Goal: Task Accomplishment & Management: Use online tool/utility

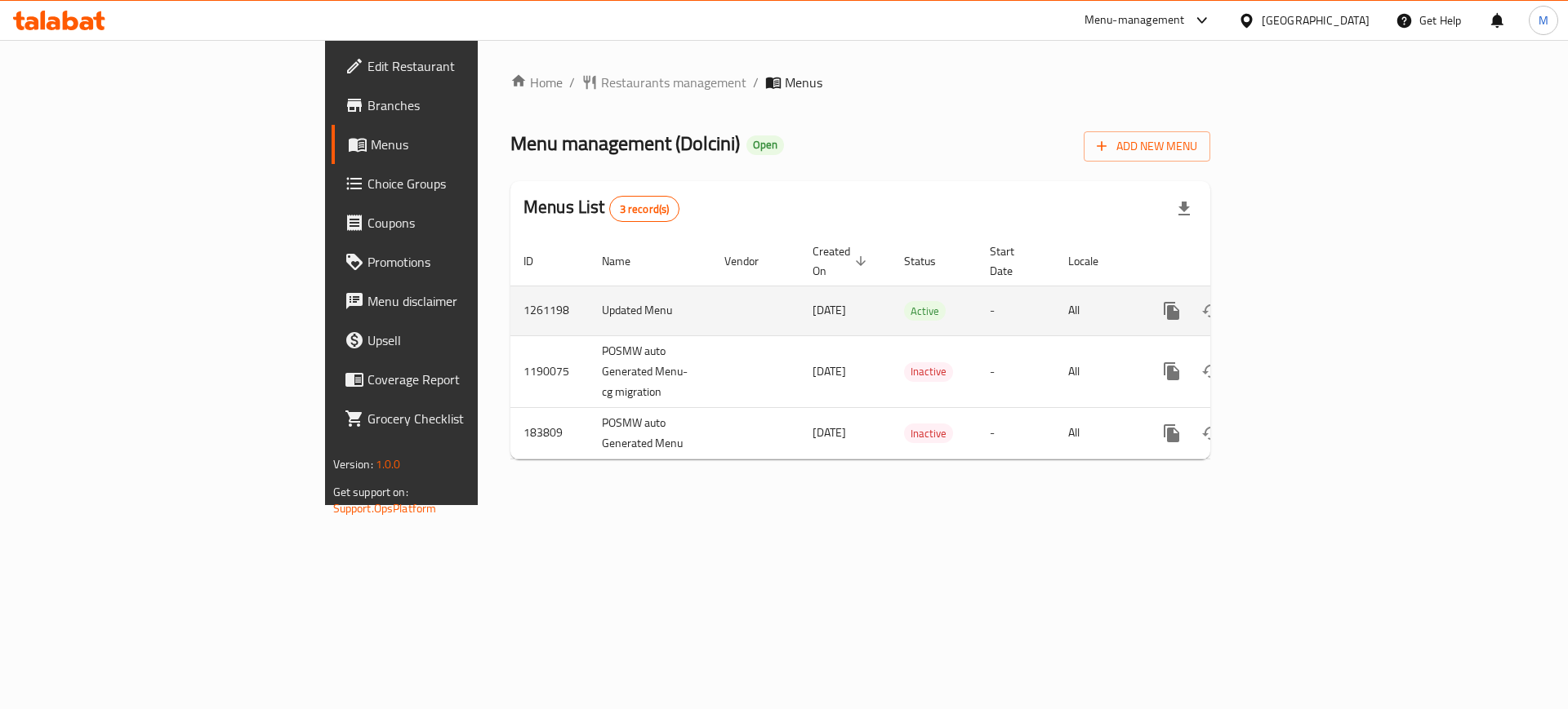
click at [1299, 301] on icon "enhanced table" at bounding box center [1290, 310] width 20 height 20
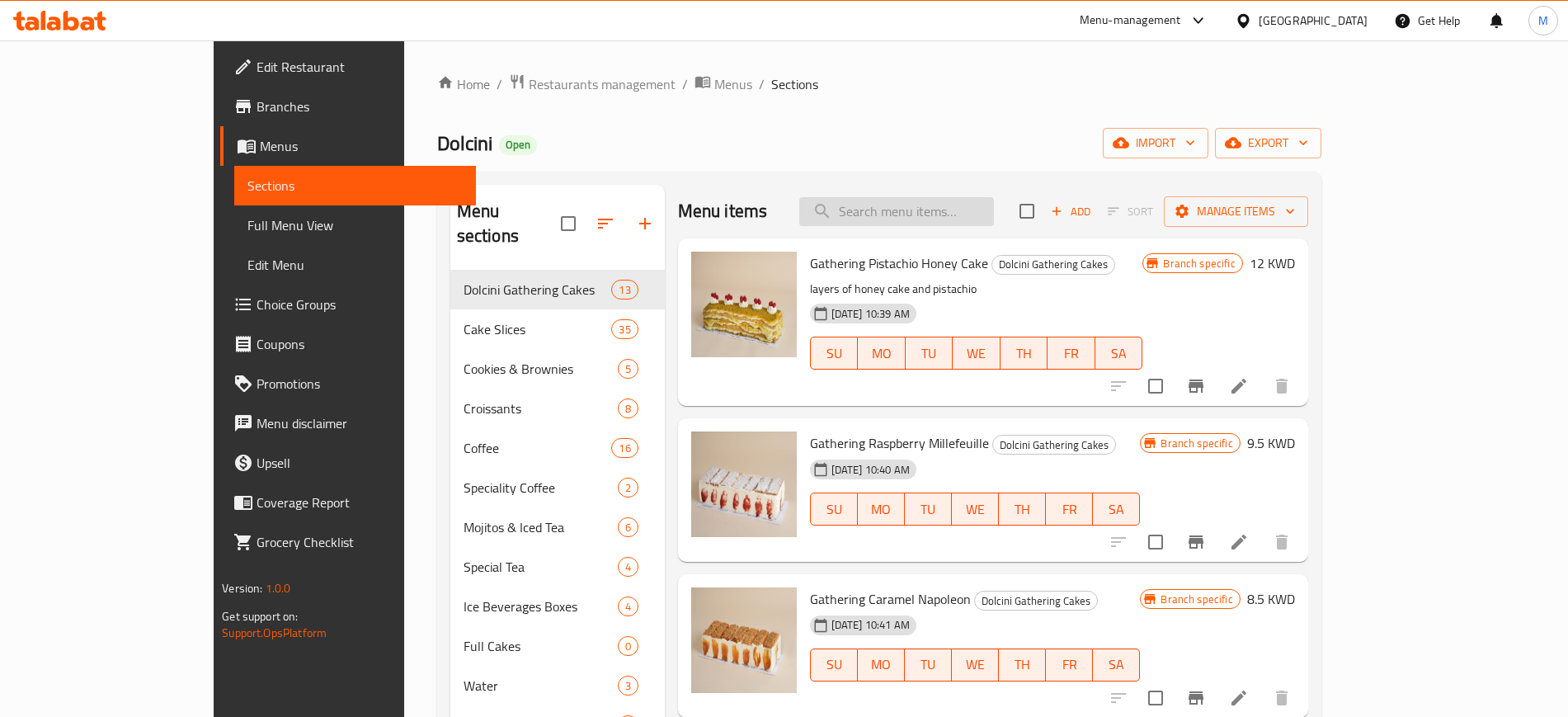
click at [976, 205] on input "search" at bounding box center [896, 211] width 194 height 29
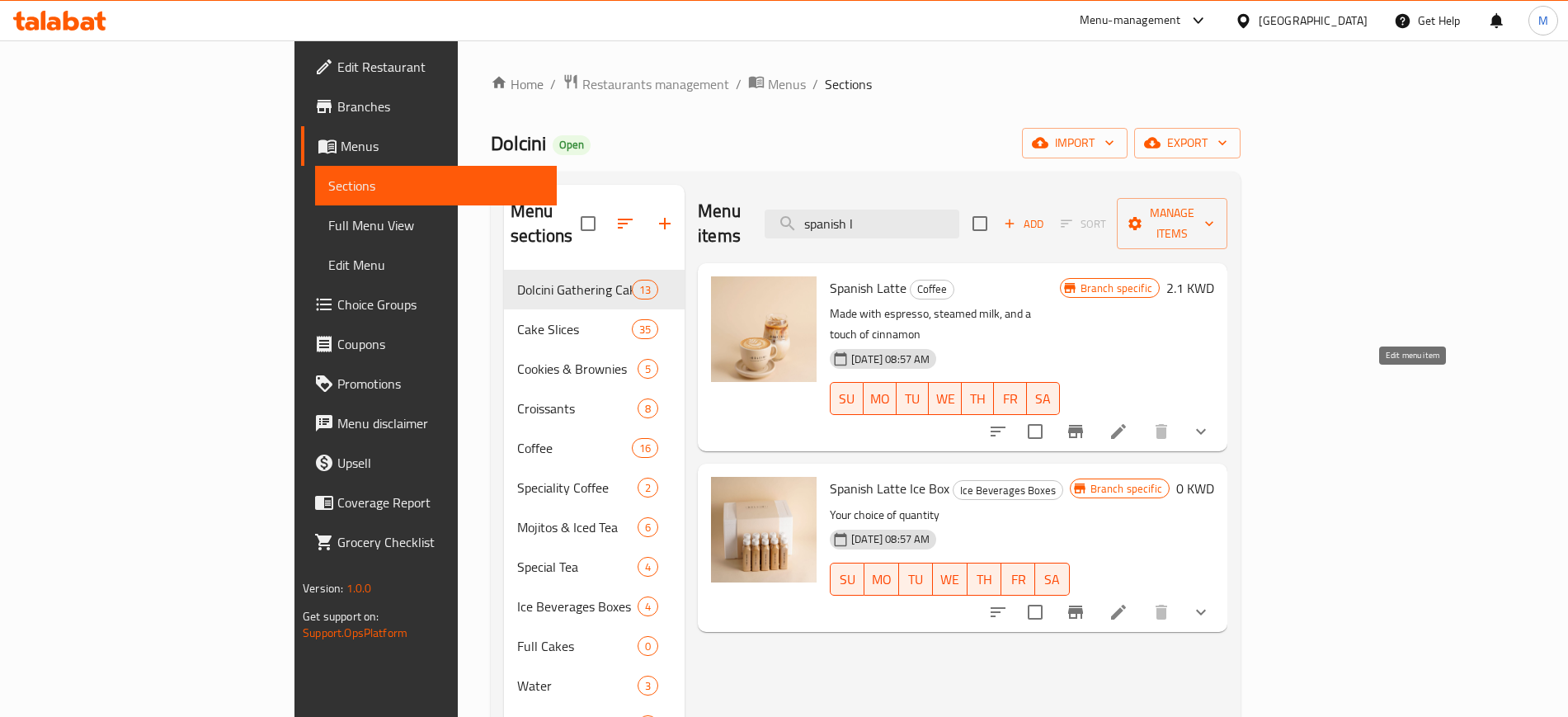
type input "spanish l"
click at [1126, 424] on icon at bounding box center [1118, 431] width 15 height 15
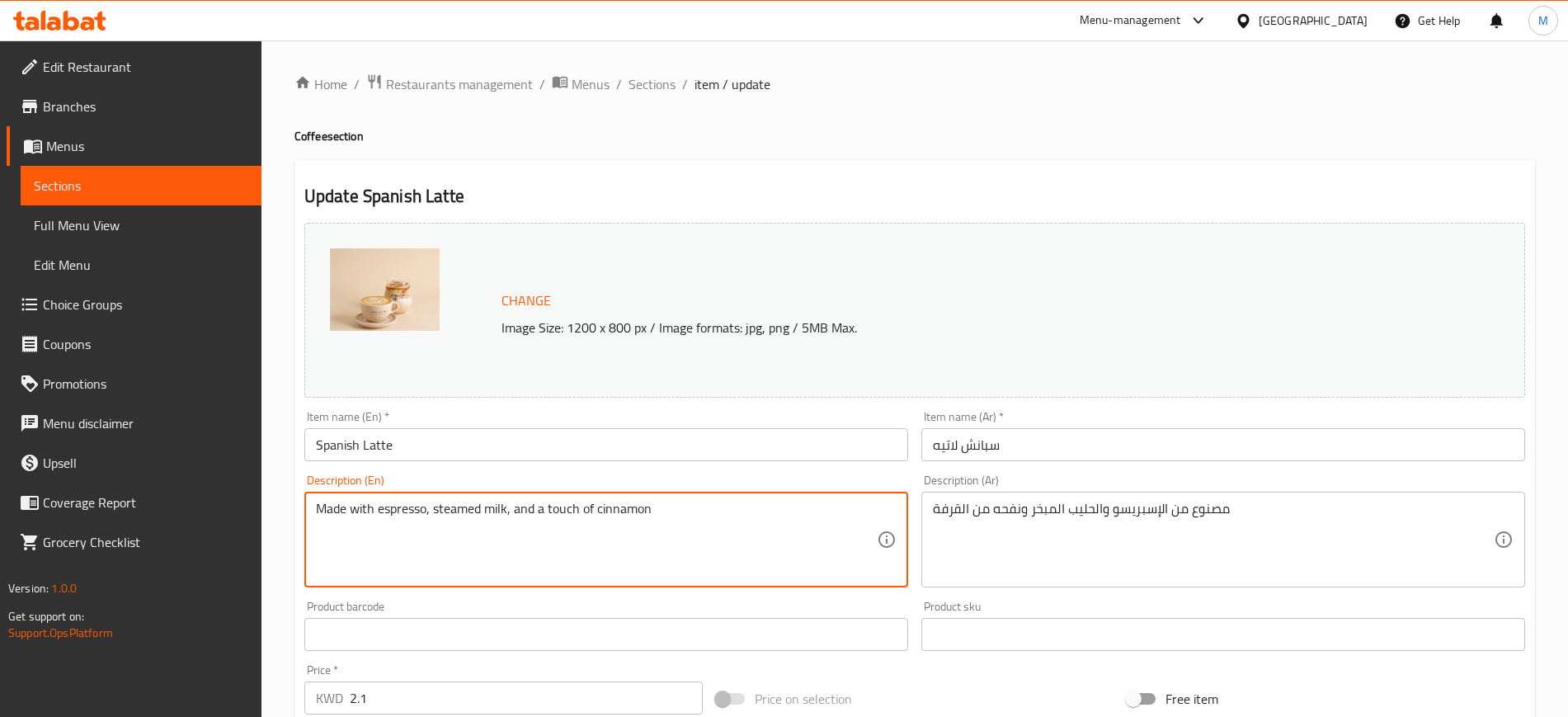
click at [431, 513] on textarea "Made with espresso, steamed milk, and a touch of cinnamon" at bounding box center [597, 540] width 561 height 78
drag, startPoint x: 528, startPoint y: 510, endPoint x: 711, endPoint y: 529, distance: 184.0
click at [711, 529] on textarea "Made with espresso and steamed milk, and a touch of cinnamon" at bounding box center [597, 540] width 561 height 78
type textarea "Made with espresso and steamed milk"
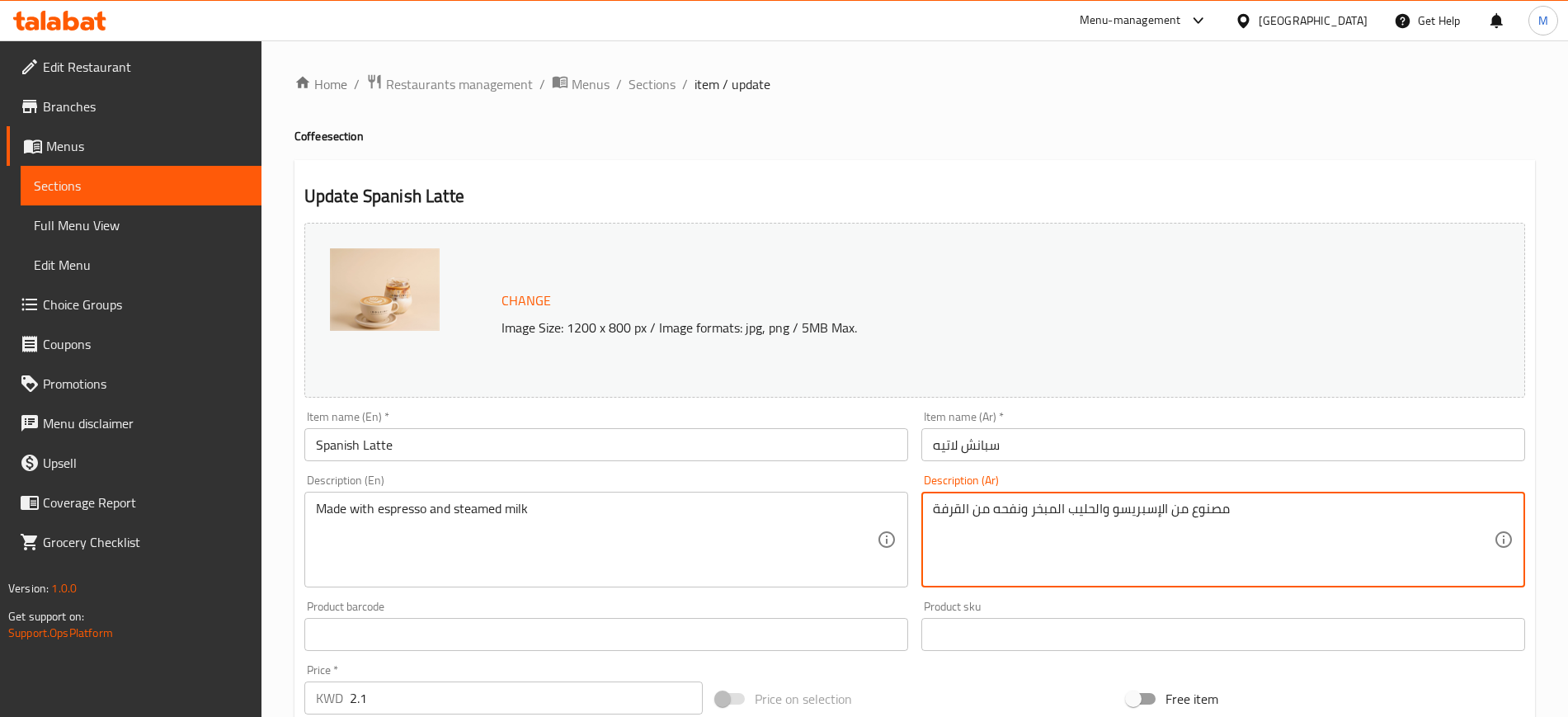
drag, startPoint x: 1029, startPoint y: 510, endPoint x: 924, endPoint y: 507, distance: 105.0
type textarea "مصنوع من الإسبريسو والحليب المبخر"
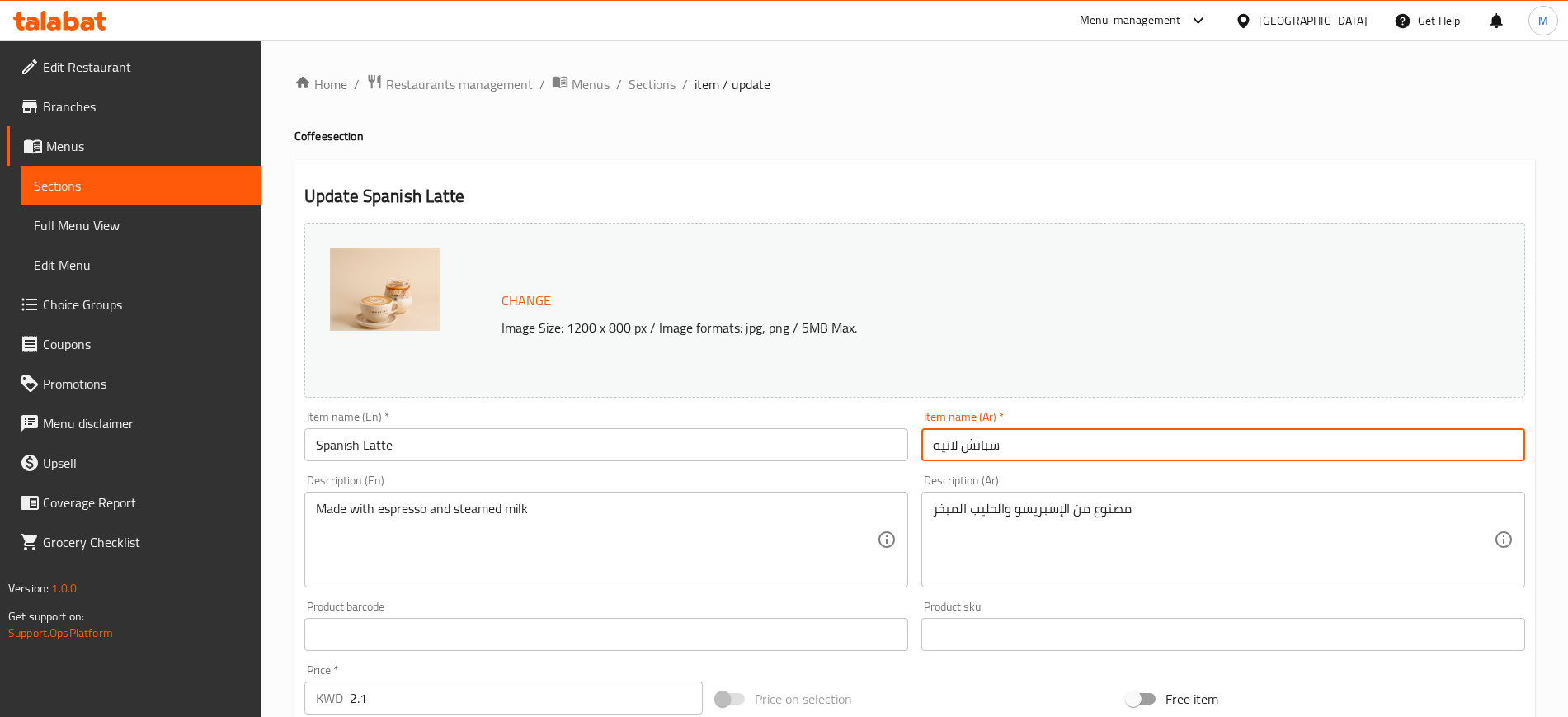
click at [1024, 457] on input "سبانش لاتيه" at bounding box center [1223, 445] width 604 height 33
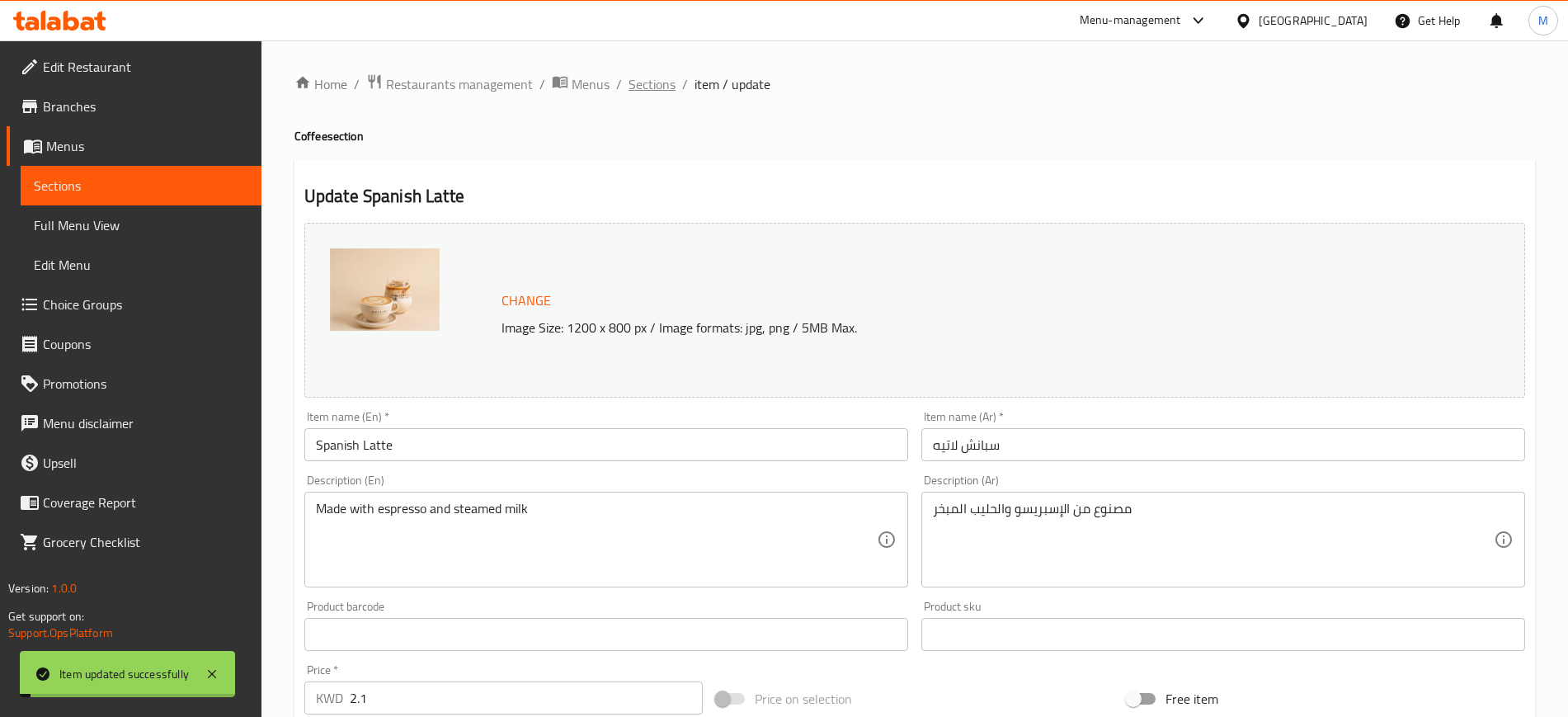
click at [651, 89] on span "Sections" at bounding box center [653, 84] width 47 height 20
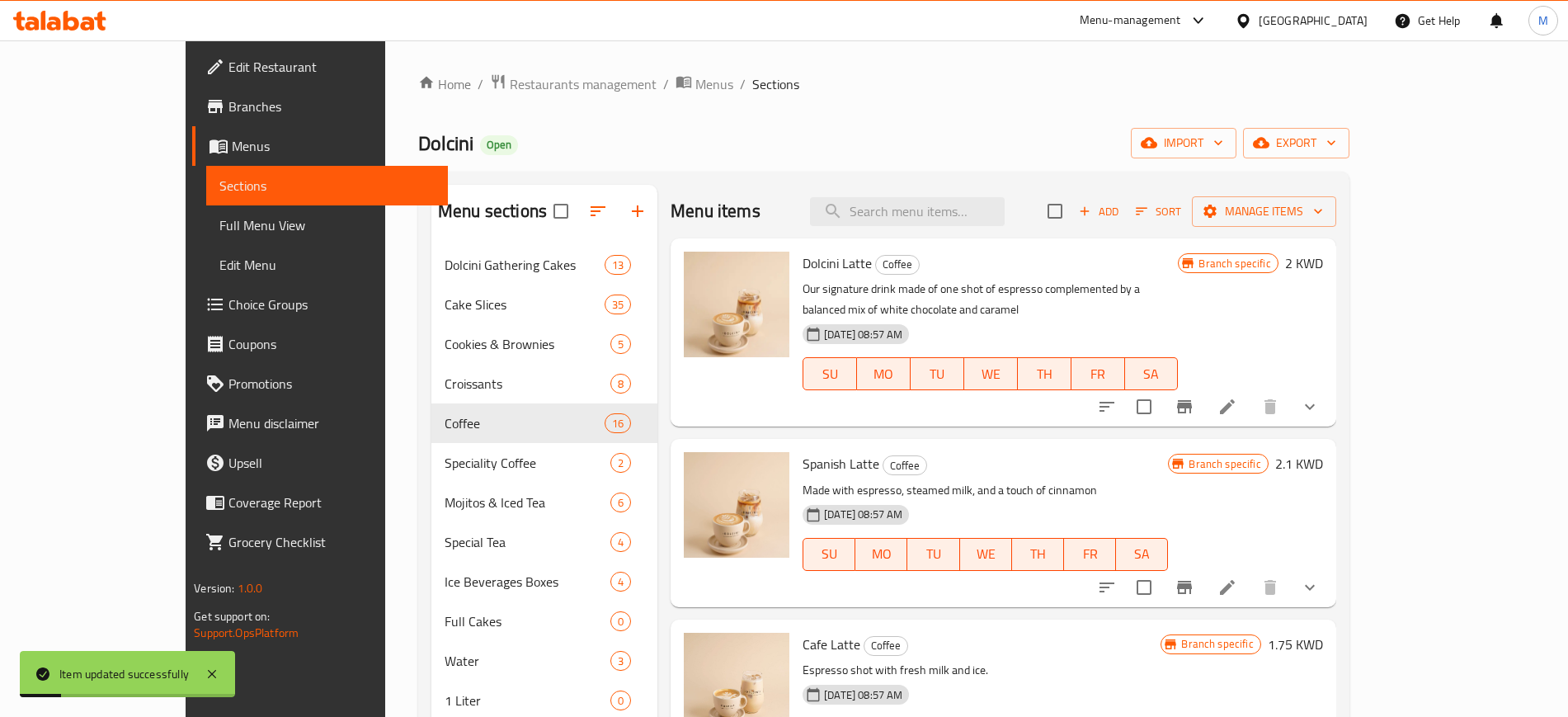
click at [1010, 318] on div "[DATE] 08:57 AM SU MO TU WE TH FR SA" at bounding box center [991, 363] width 389 height 89
click at [765, 120] on div "Home / Restaurants management / Menus / Sections Dolcini Open import export Men…" at bounding box center [883, 494] width 931 height 841
